Goal: Navigation & Orientation: Find specific page/section

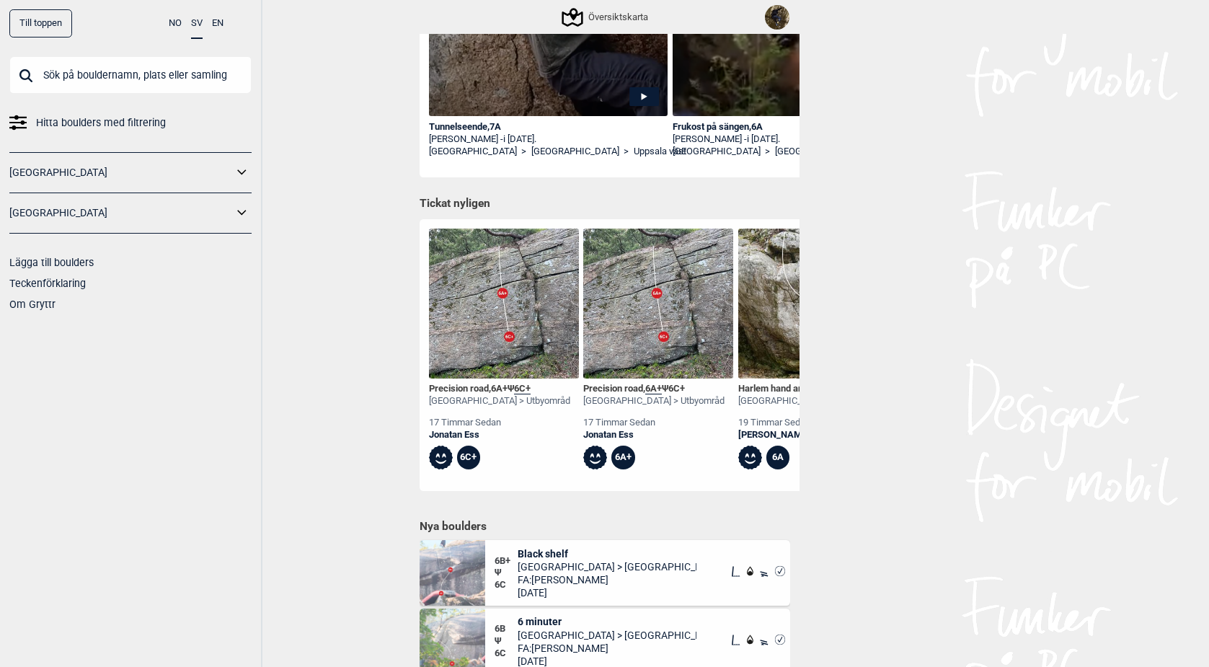
scroll to position [428, 0]
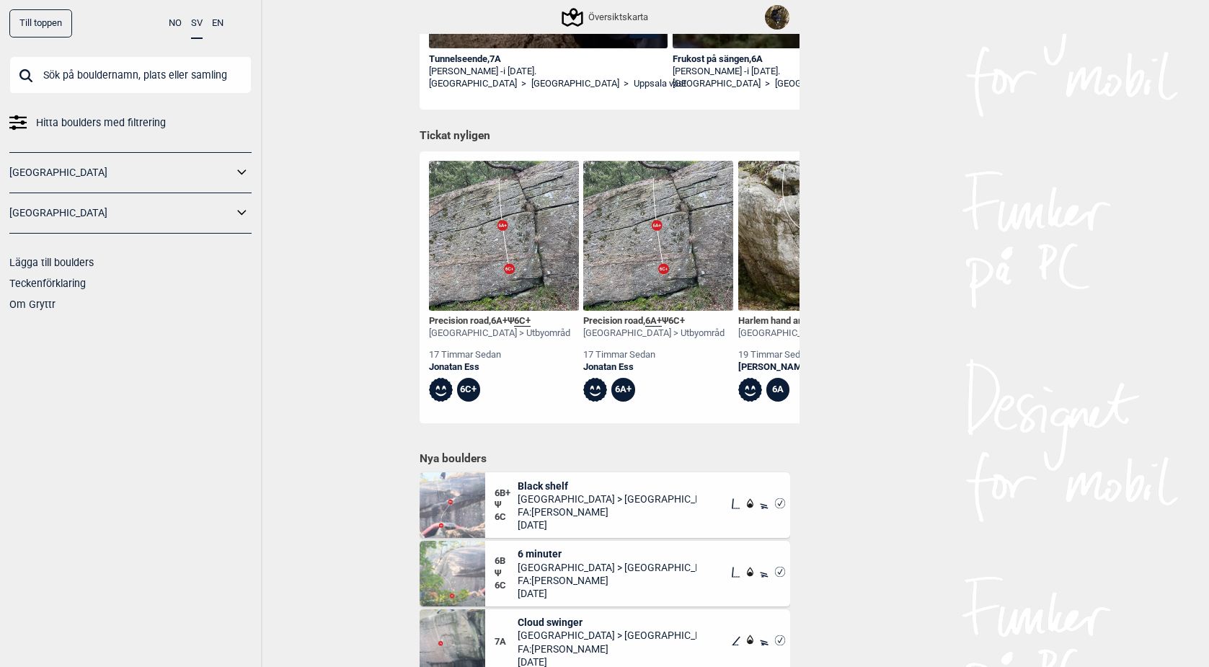
click at [545, 479] on span "Black shelf" at bounding box center [607, 485] width 179 height 13
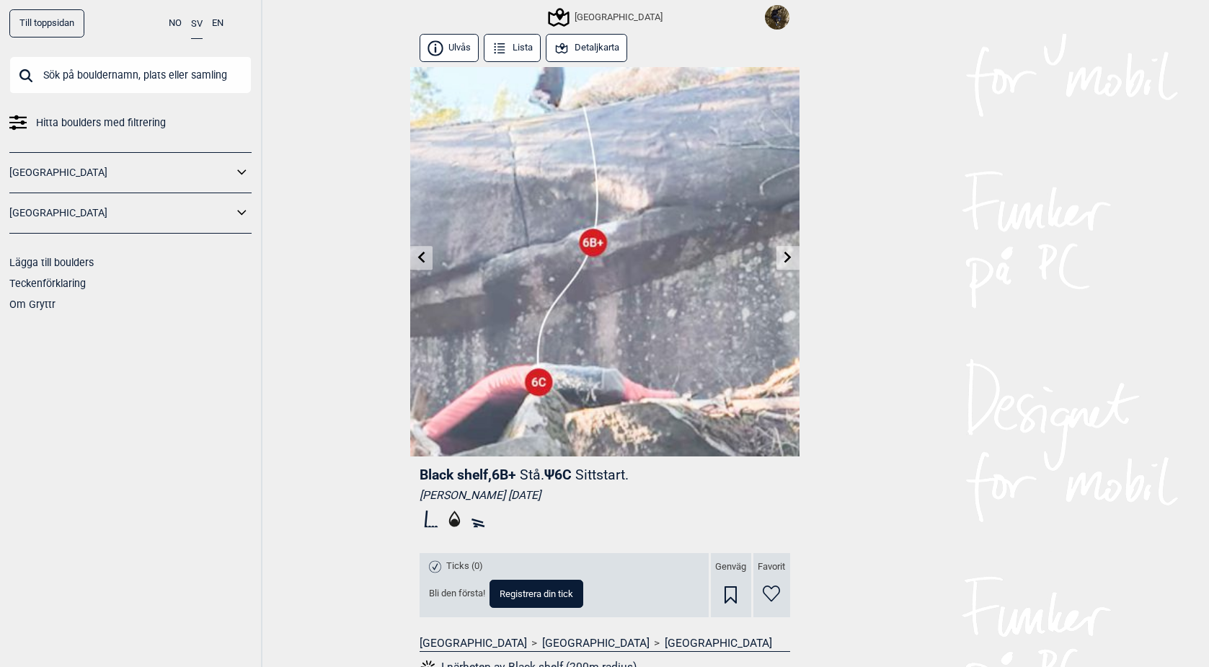
click at [600, 44] on button "Detaljkarta" at bounding box center [587, 48] width 82 height 28
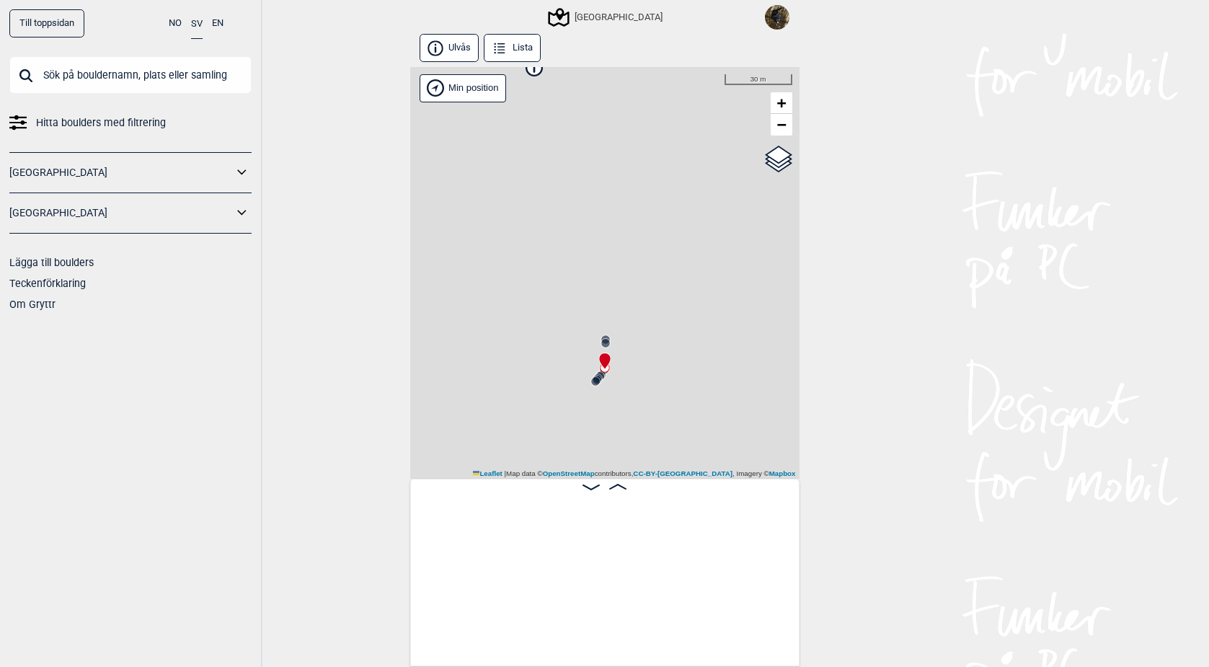
scroll to position [0, 853]
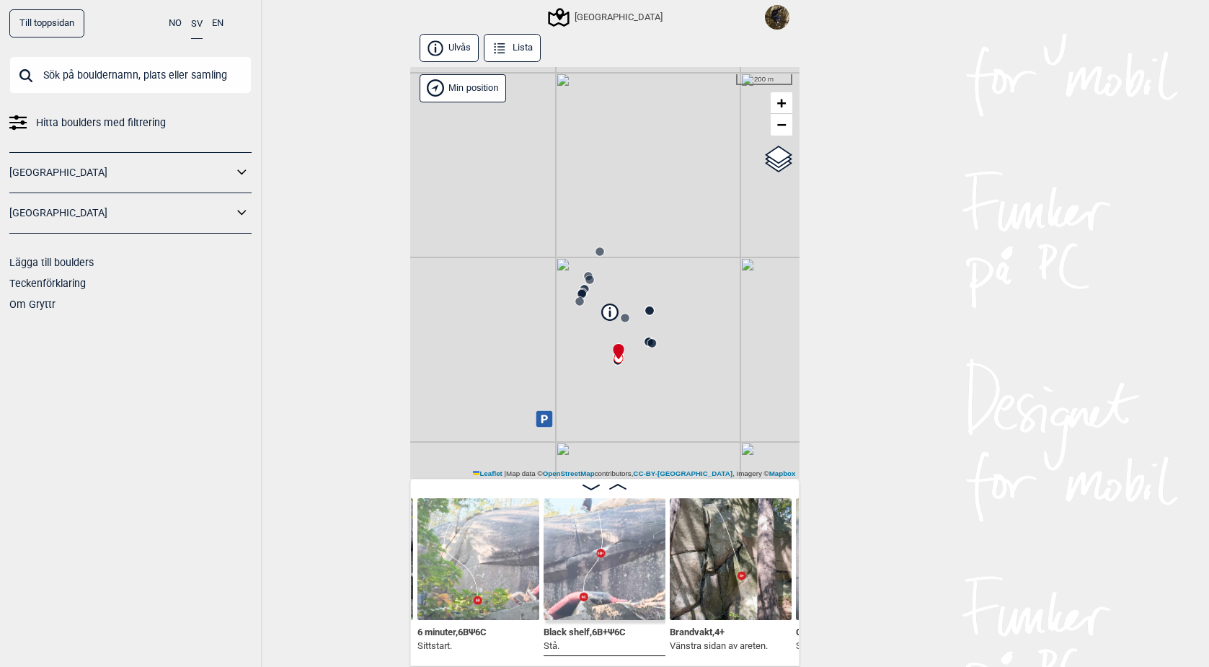
click at [778, 17] on img at bounding box center [777, 17] width 25 height 25
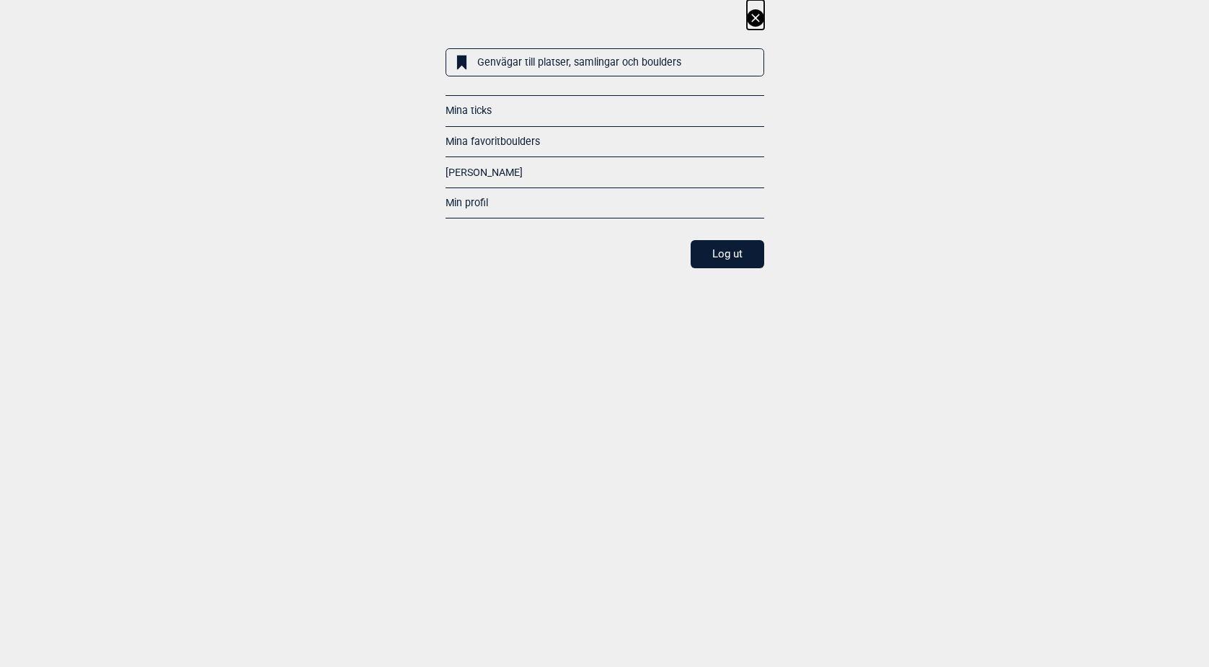
click at [487, 112] on link "Mina ticks" at bounding box center [468, 111] width 46 height 12
